Goal: Transaction & Acquisition: Purchase product/service

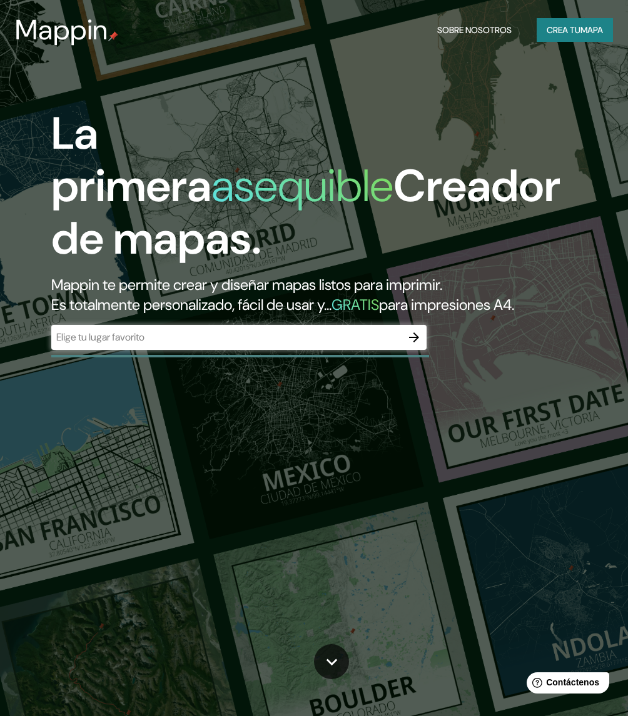
click at [225, 350] on div "​" at bounding box center [238, 337] width 375 height 25
click at [413, 345] on icon "button" at bounding box center [413, 337] width 15 height 15
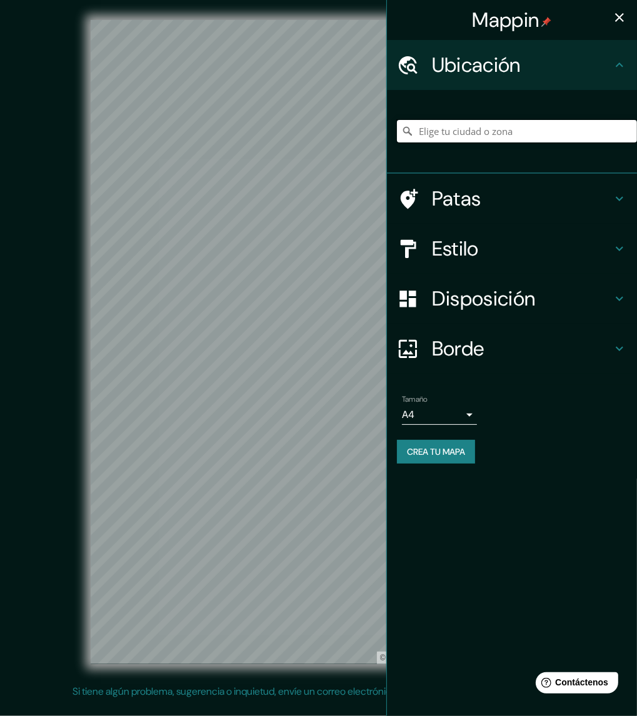
click at [453, 136] on input "Elige tu ciudad o zona" at bounding box center [517, 131] width 240 height 23
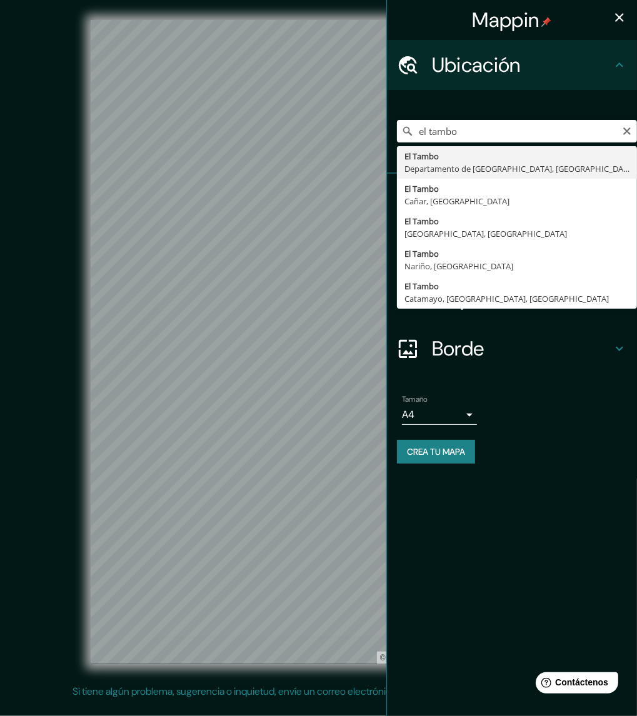
type input "El Tambo, [GEOGRAPHIC_DATA], [GEOGRAPHIC_DATA]"
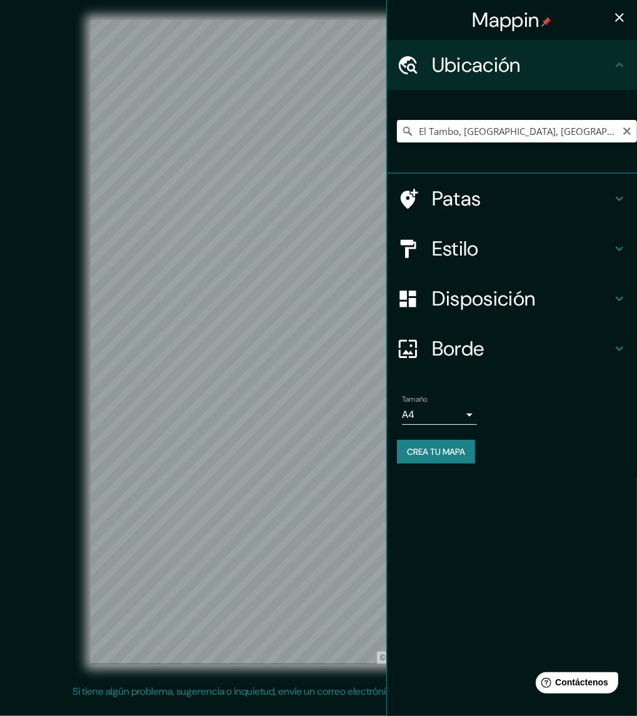
click at [407, 134] on icon at bounding box center [407, 131] width 13 height 13
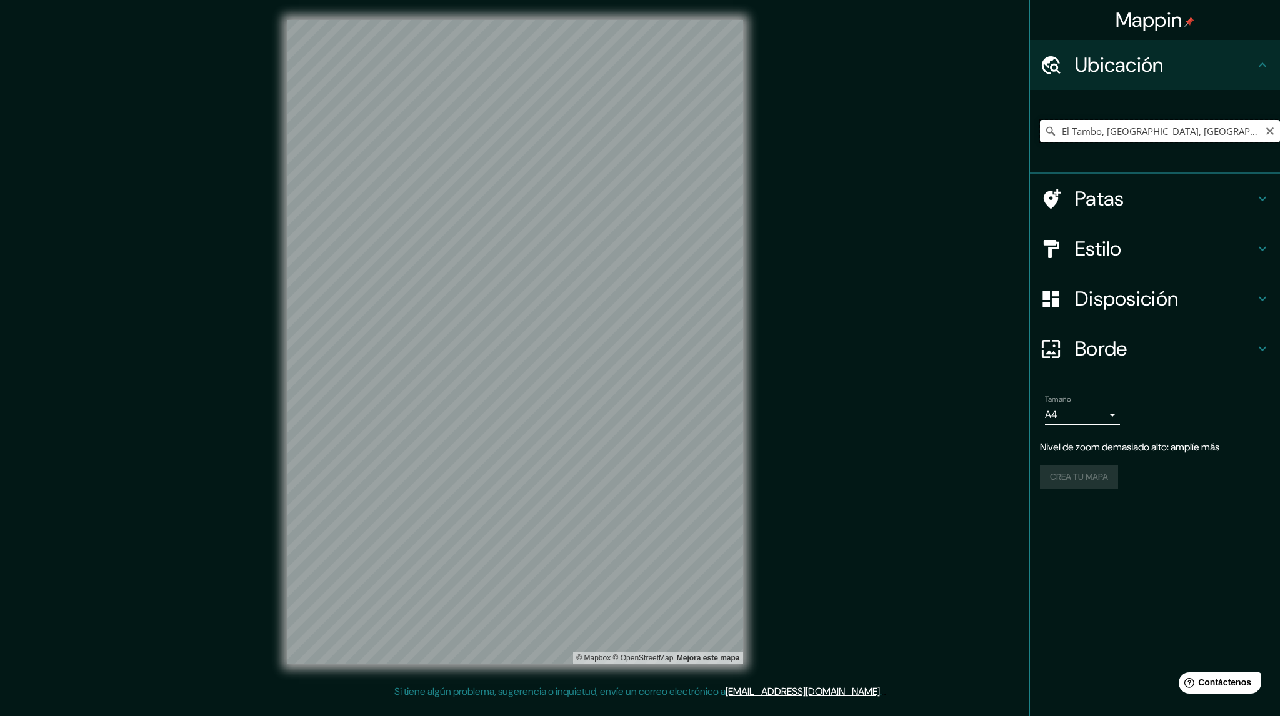
click at [636, 139] on input "El Tambo, [GEOGRAPHIC_DATA], [GEOGRAPHIC_DATA]" at bounding box center [1160, 131] width 240 height 23
drag, startPoint x: 1249, startPoint y: 131, endPoint x: 1045, endPoint y: 131, distance: 204.4
click at [636, 131] on div "El Tambo, [GEOGRAPHIC_DATA], [GEOGRAPHIC_DATA]" at bounding box center [1160, 131] width 240 height 23
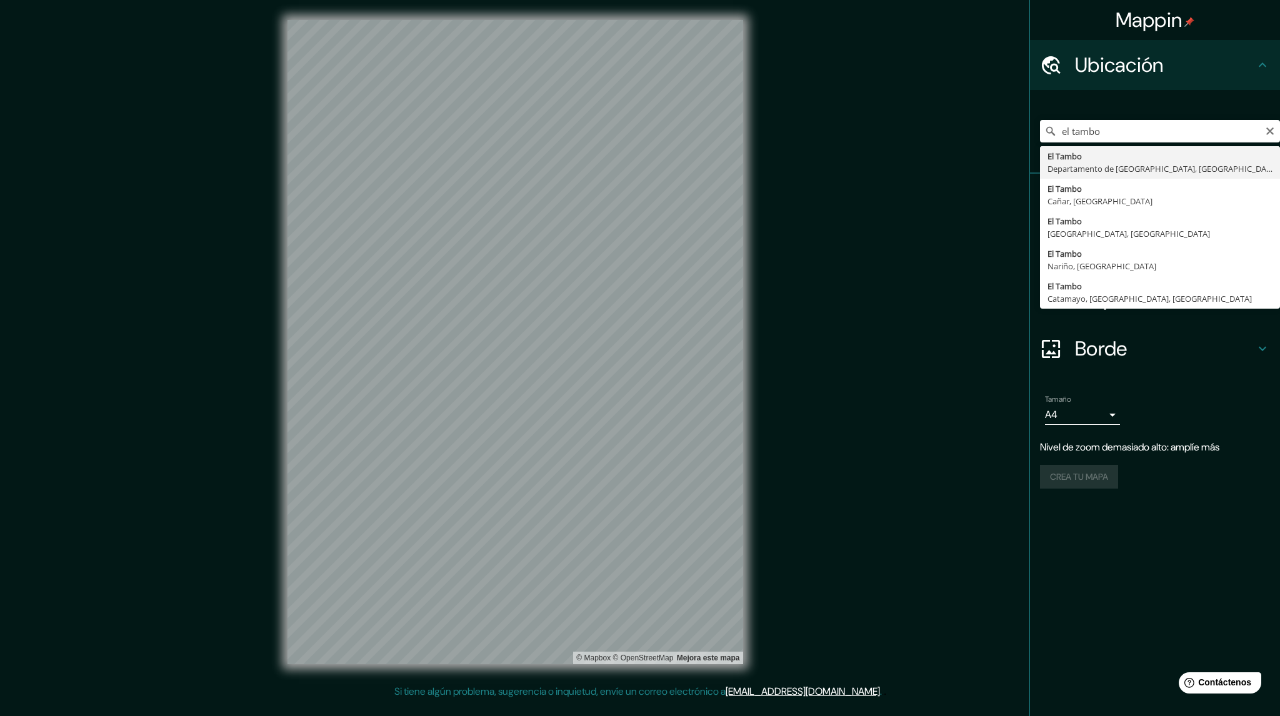
type input "El Tambo, [GEOGRAPHIC_DATA], [GEOGRAPHIC_DATA]"
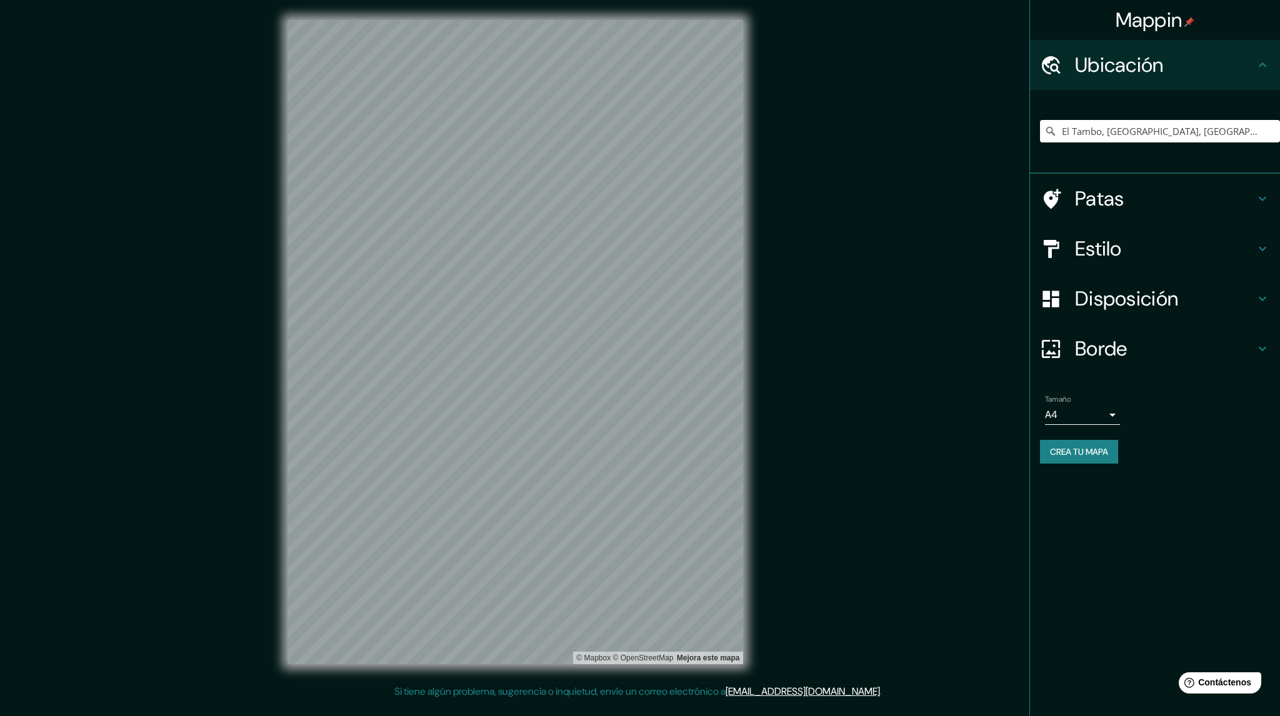
click at [636, 656] on div "© Mapbox © OpenStreetMap Mejora este mapa" at bounding box center [515, 342] width 1152 height 644
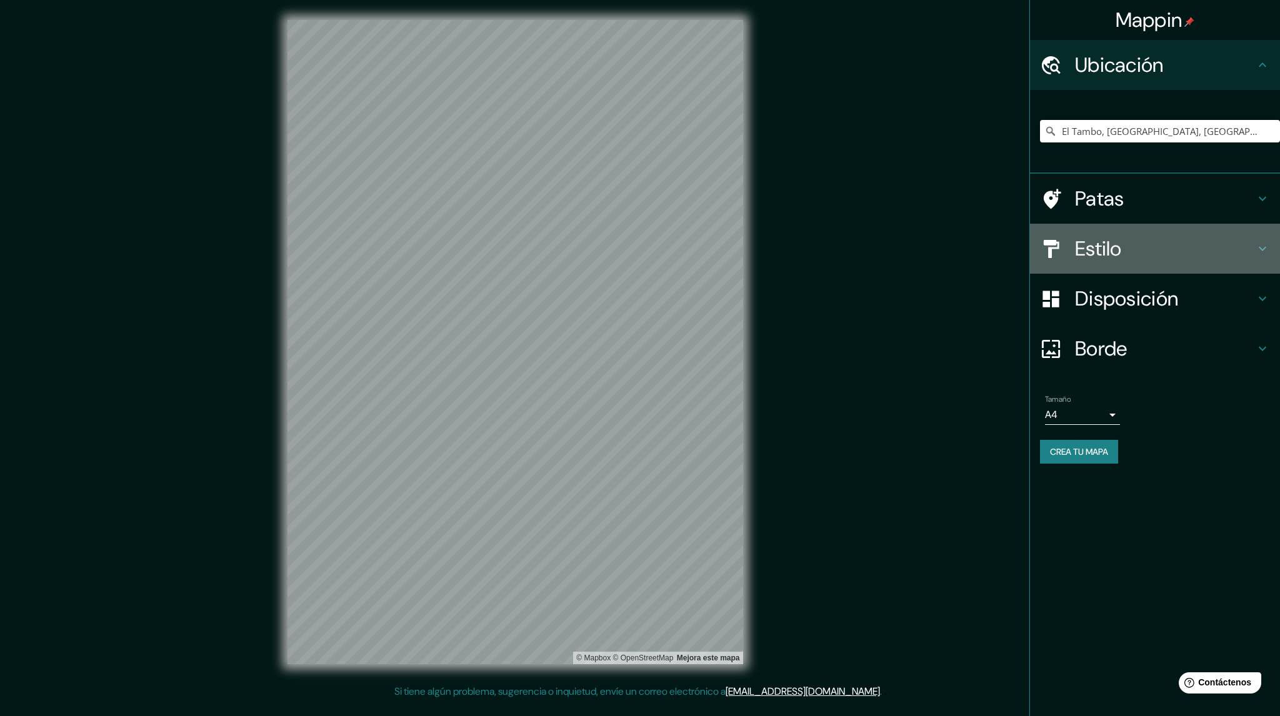
click at [636, 255] on h4 "Estilo" at bounding box center [1165, 248] width 180 height 25
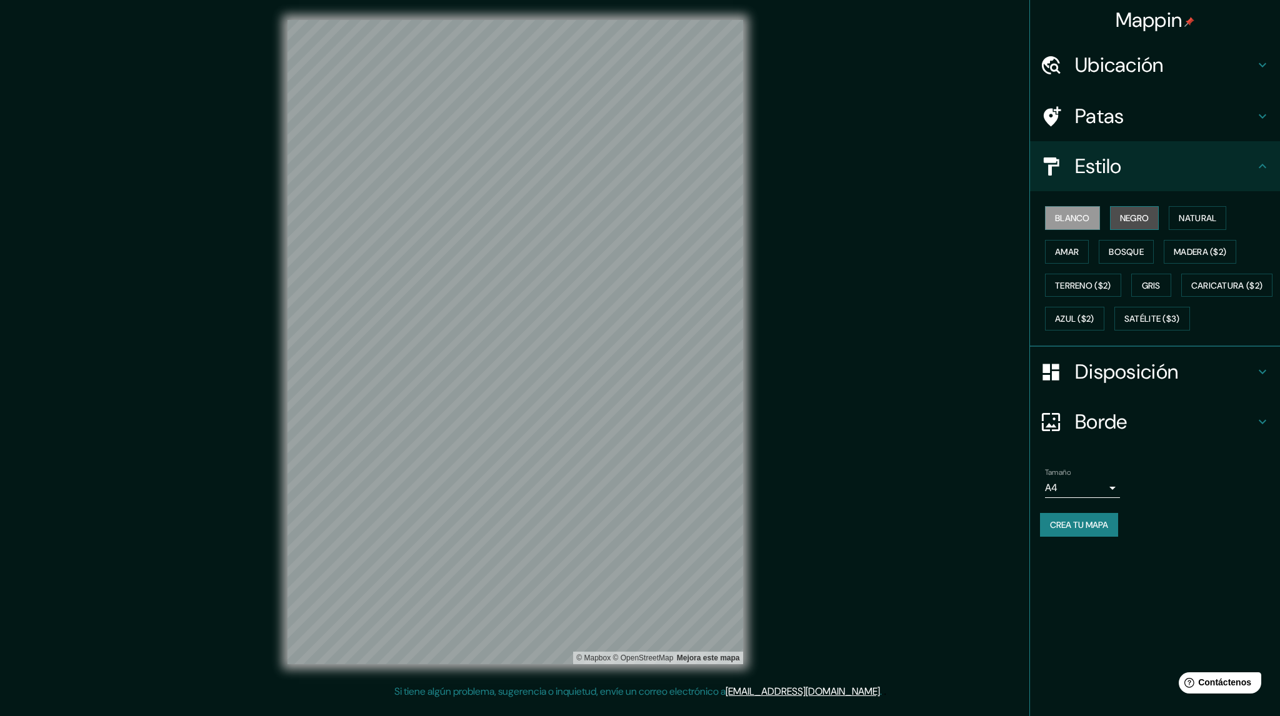
click at [636, 219] on font "Negro" at bounding box center [1134, 218] width 29 height 11
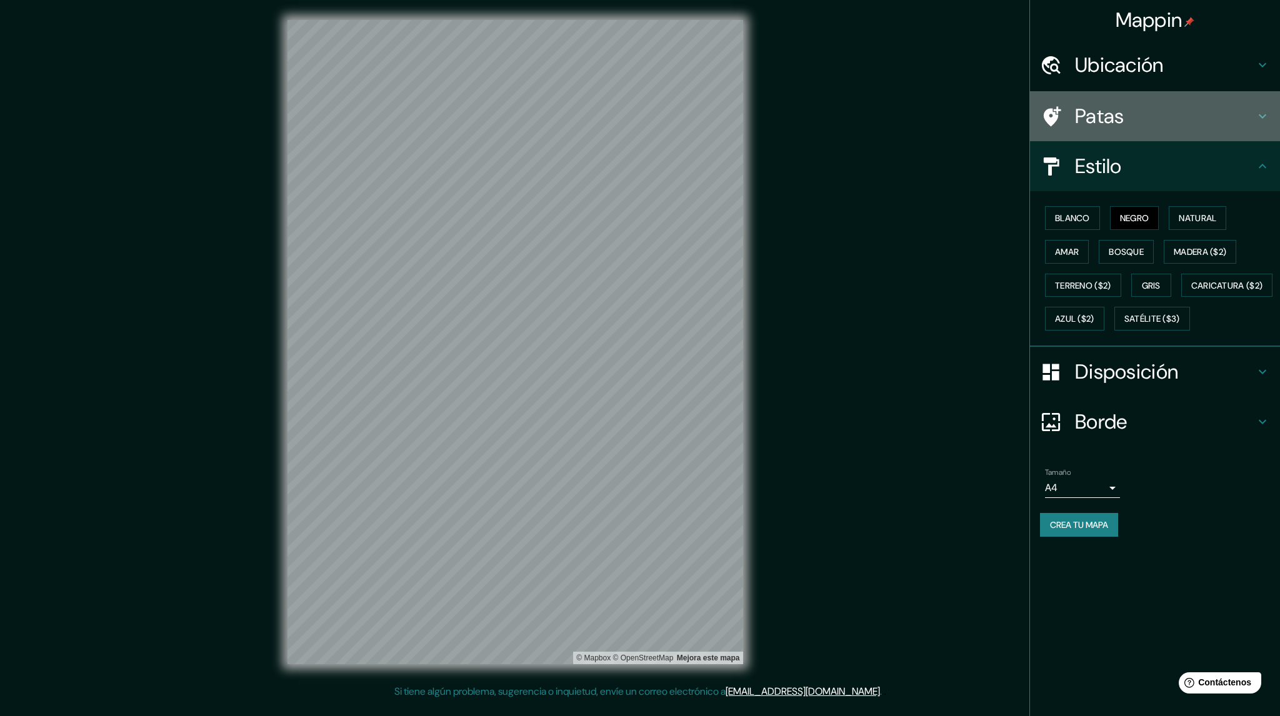
click at [636, 114] on h4 "Patas" at bounding box center [1165, 116] width 180 height 25
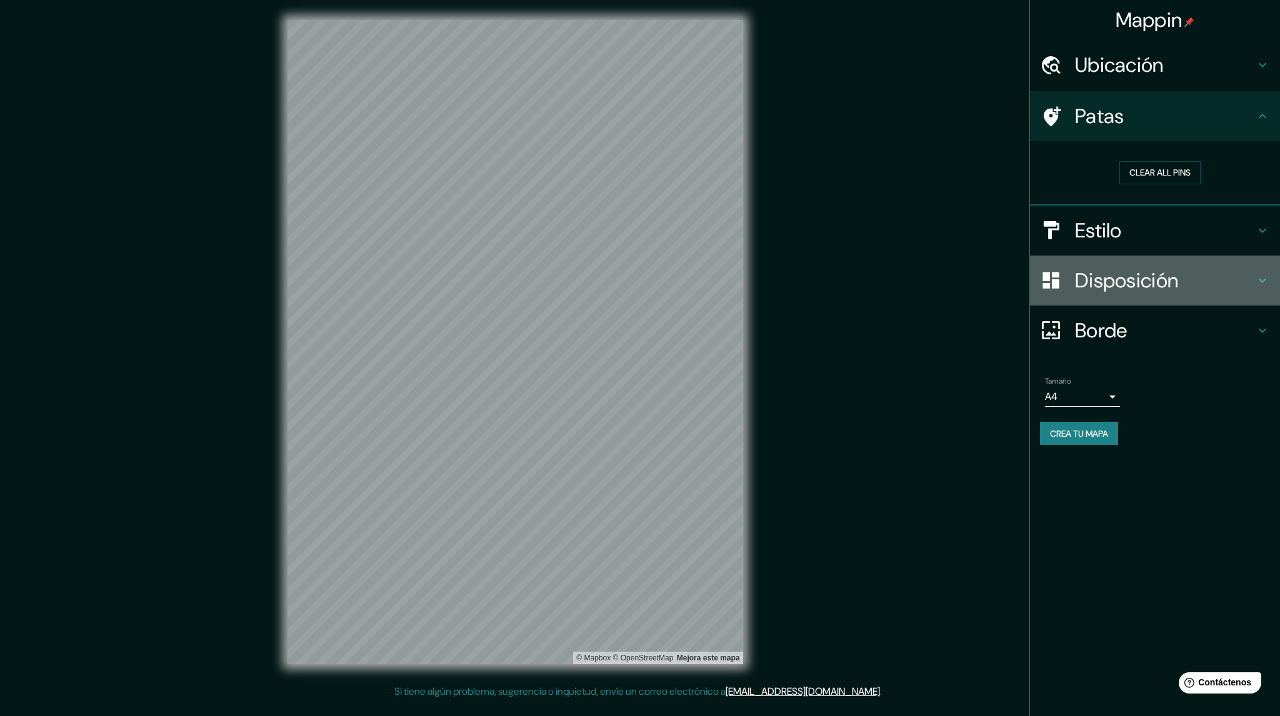
click at [636, 274] on font "Disposición" at bounding box center [1126, 281] width 103 height 26
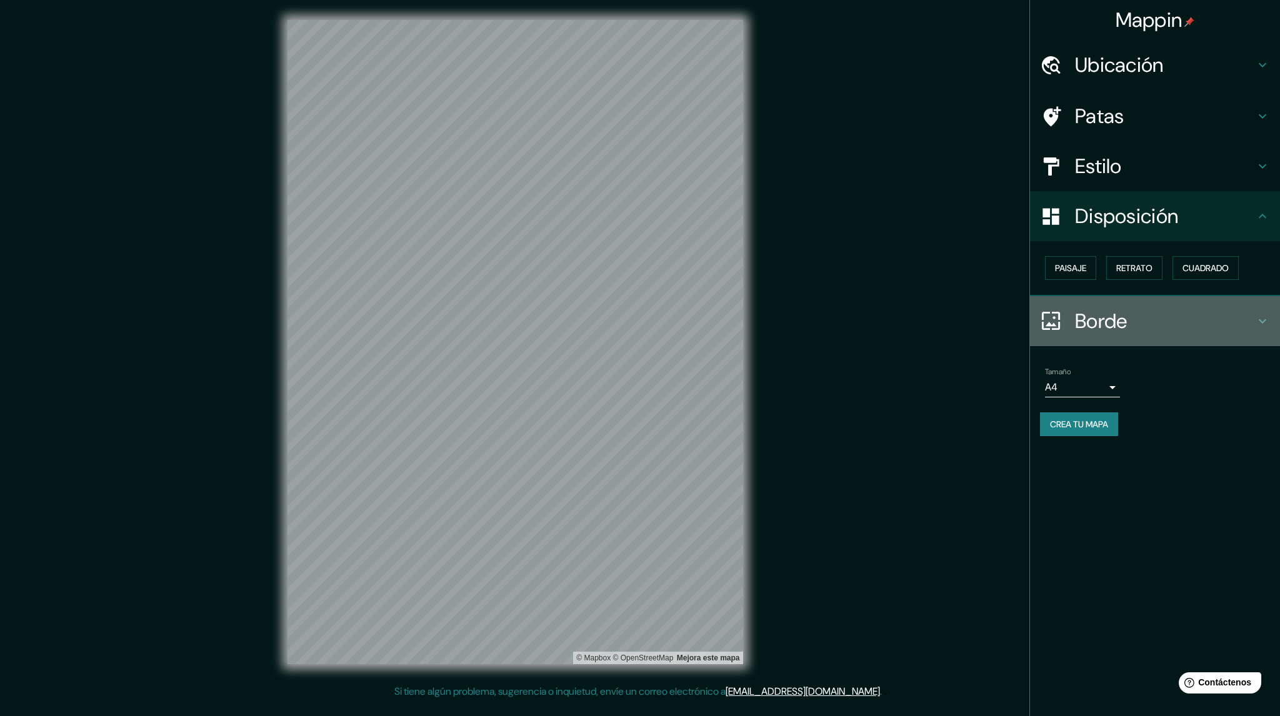
click at [636, 318] on font "Borde" at bounding box center [1101, 321] width 53 height 26
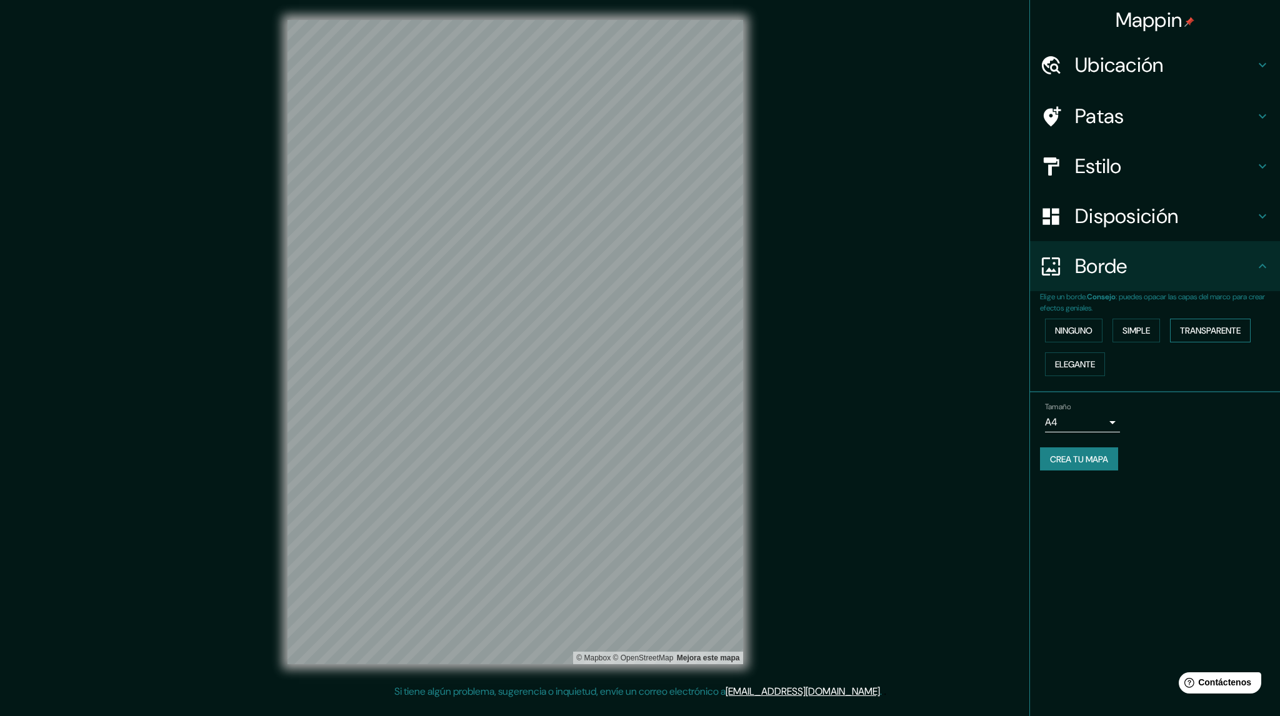
click at [636, 331] on font "Transparente" at bounding box center [1210, 330] width 61 height 11
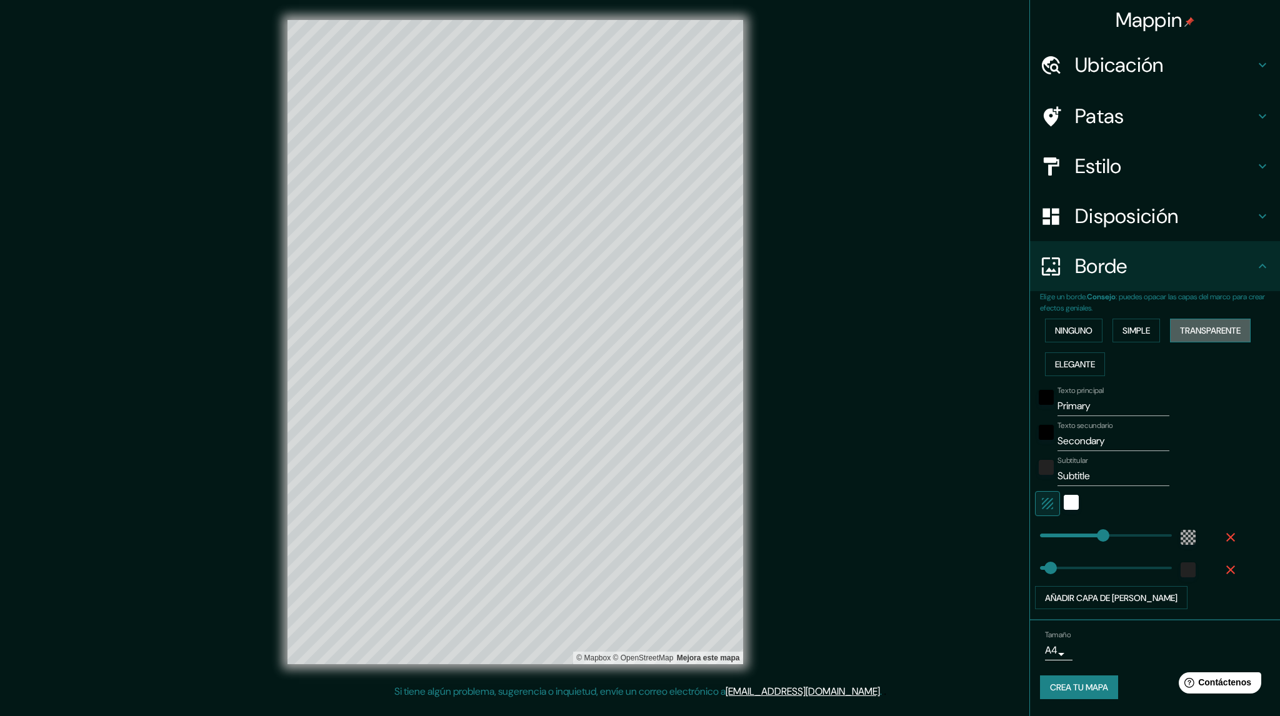
click at [636, 331] on font "Transparente" at bounding box center [1210, 330] width 61 height 11
type input "350"
type input "58"
click at [636, 337] on font "Ninguno" at bounding box center [1074, 331] width 38 height 16
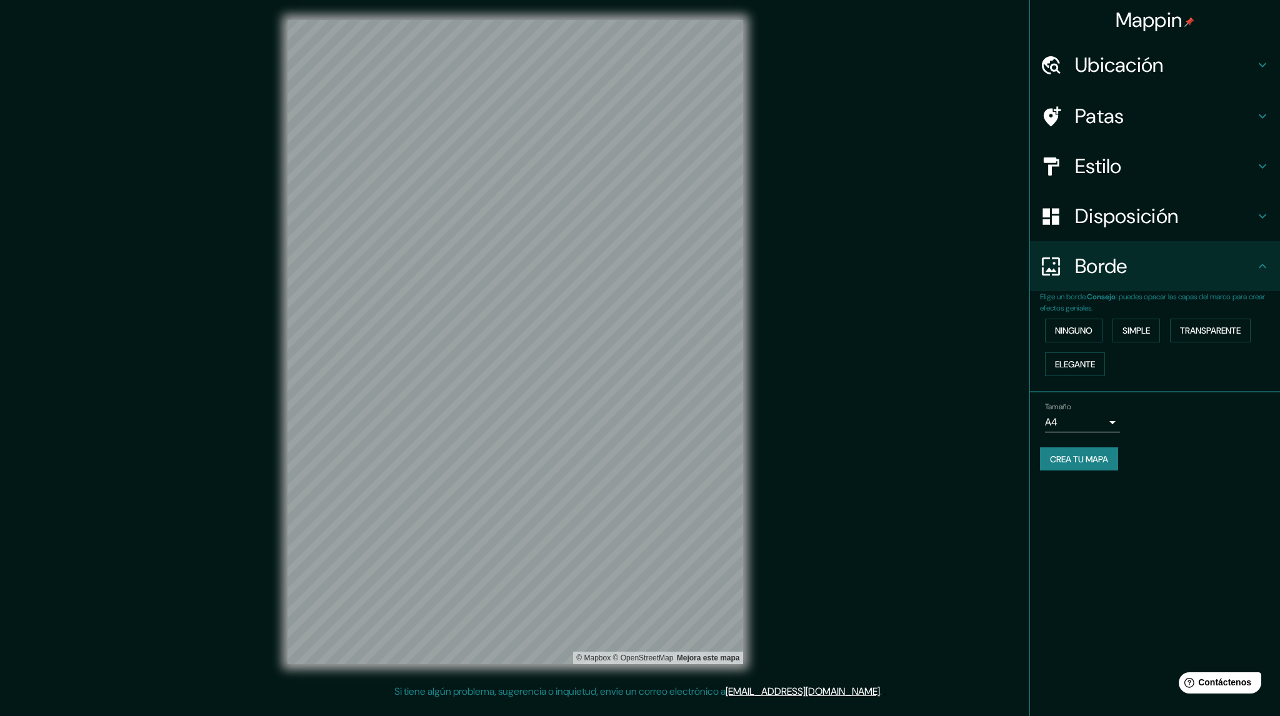
drag, startPoint x: 1156, startPoint y: 216, endPoint x: 1164, endPoint y: 216, distance: 8.1
click at [636, 216] on font "Disposición" at bounding box center [1126, 216] width 103 height 26
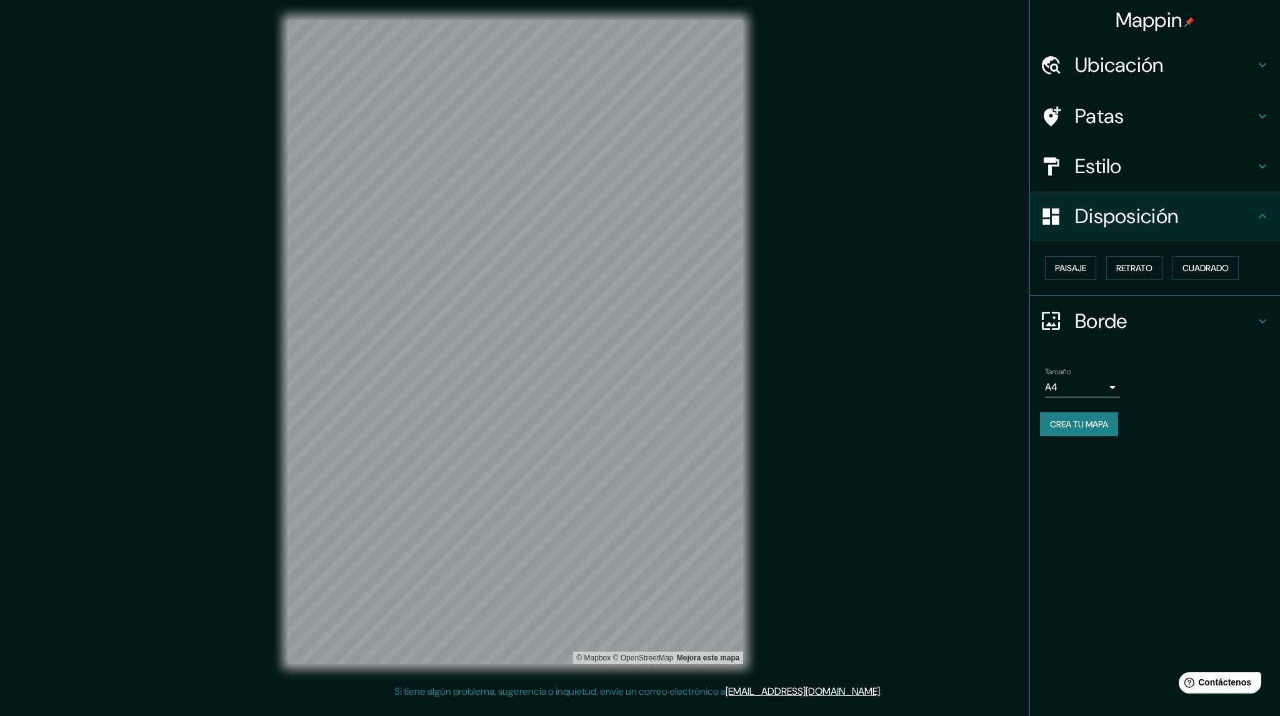
click at [636, 384] on body "Mappin Ubicación [GEOGRAPHIC_DATA], Departamento de [GEOGRAPHIC_DATA], [GEOGRAP…" at bounding box center [640, 358] width 1280 height 716
click at [636, 438] on li "A3" at bounding box center [1082, 435] width 75 height 23
type input "a4"
